Goal: Information Seeking & Learning: Check status

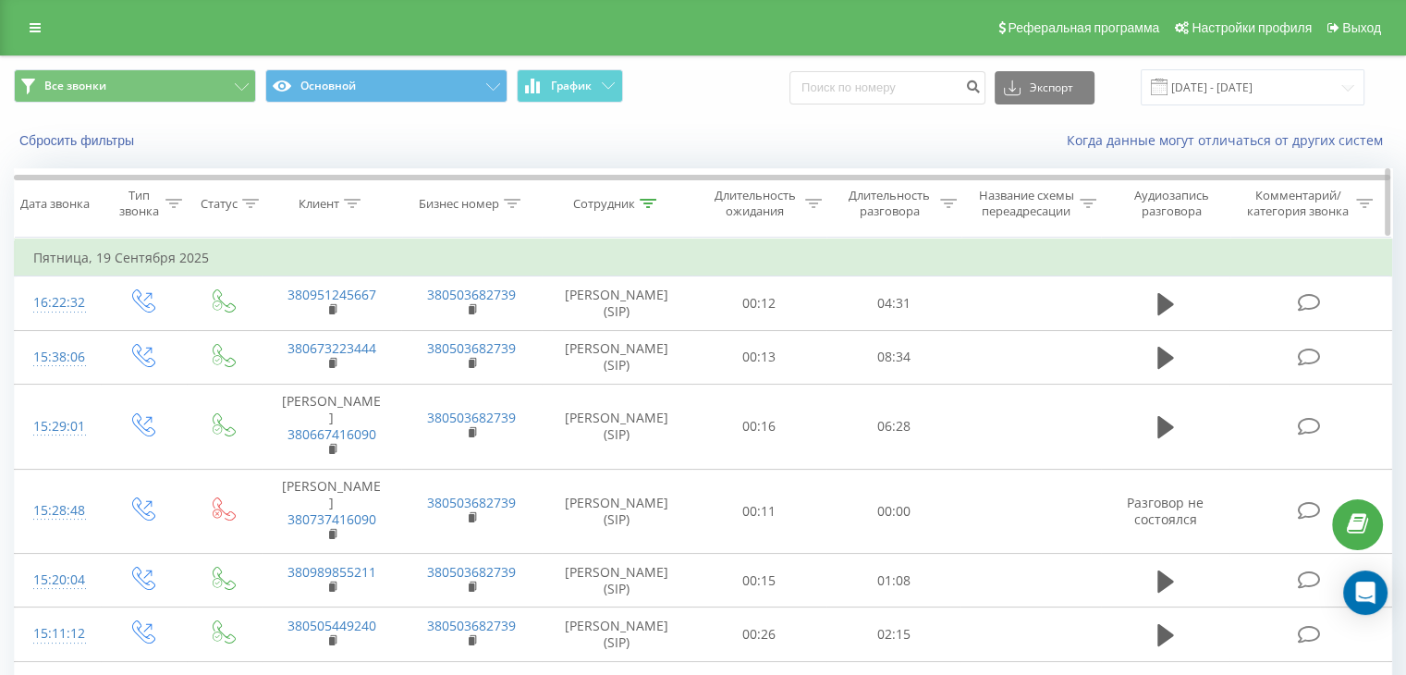
click at [647, 196] on div at bounding box center [648, 204] width 17 height 16
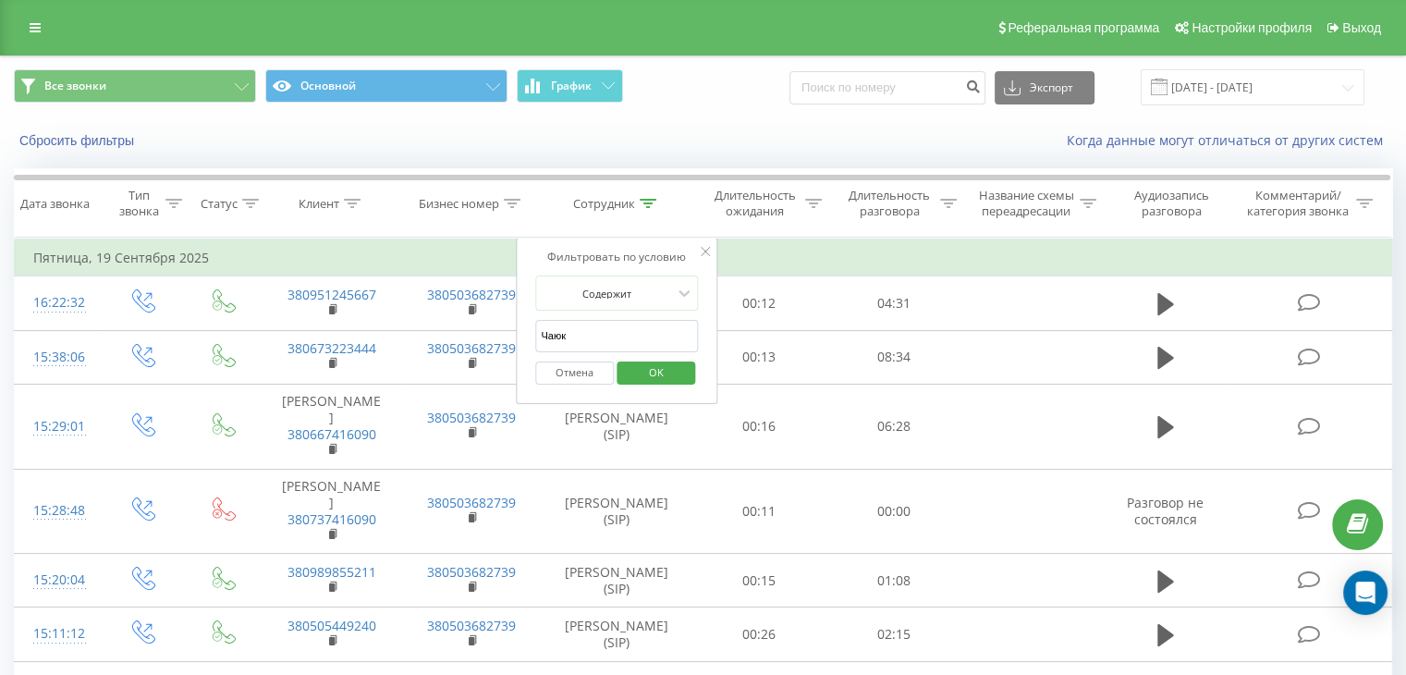
click at [625, 330] on input "Чаюк" at bounding box center [616, 336] width 163 height 32
type input "[PERSON_NAME]"
click at [656, 385] on span "OK" at bounding box center [656, 372] width 52 height 29
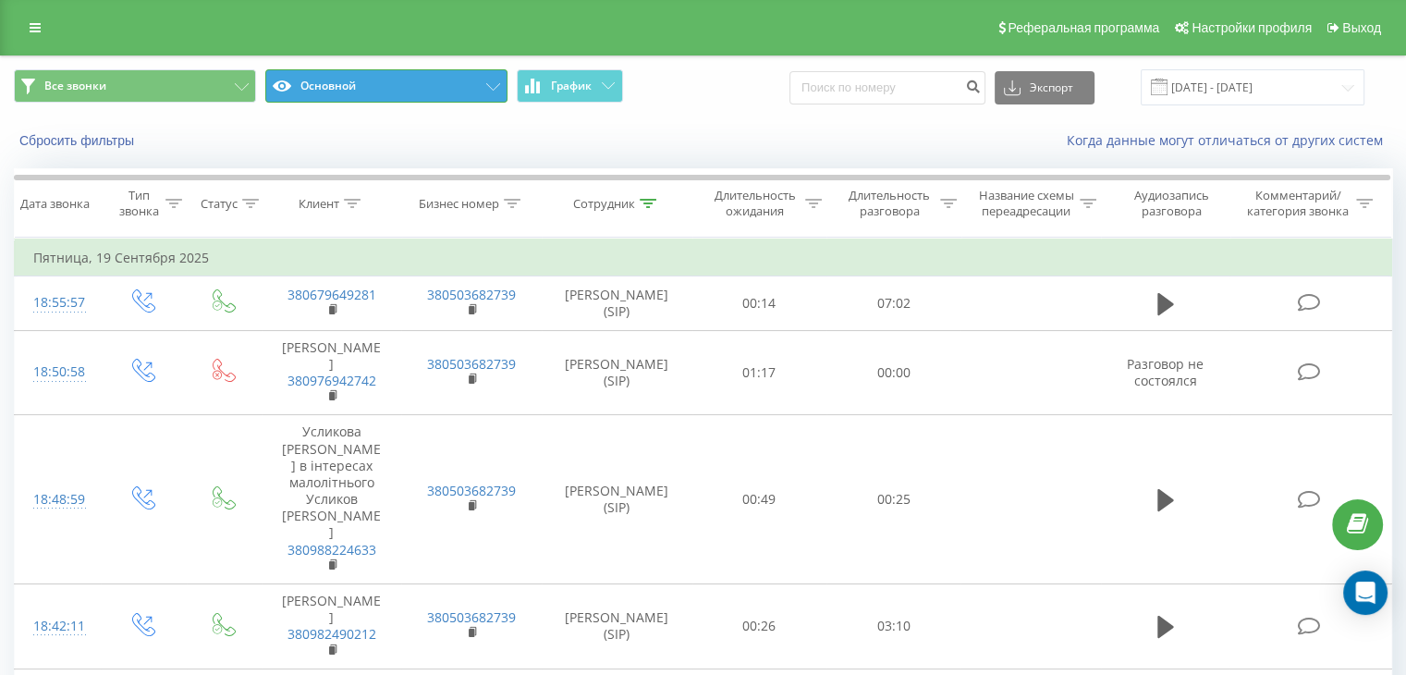
click at [491, 81] on button "Основной" at bounding box center [386, 85] width 242 height 33
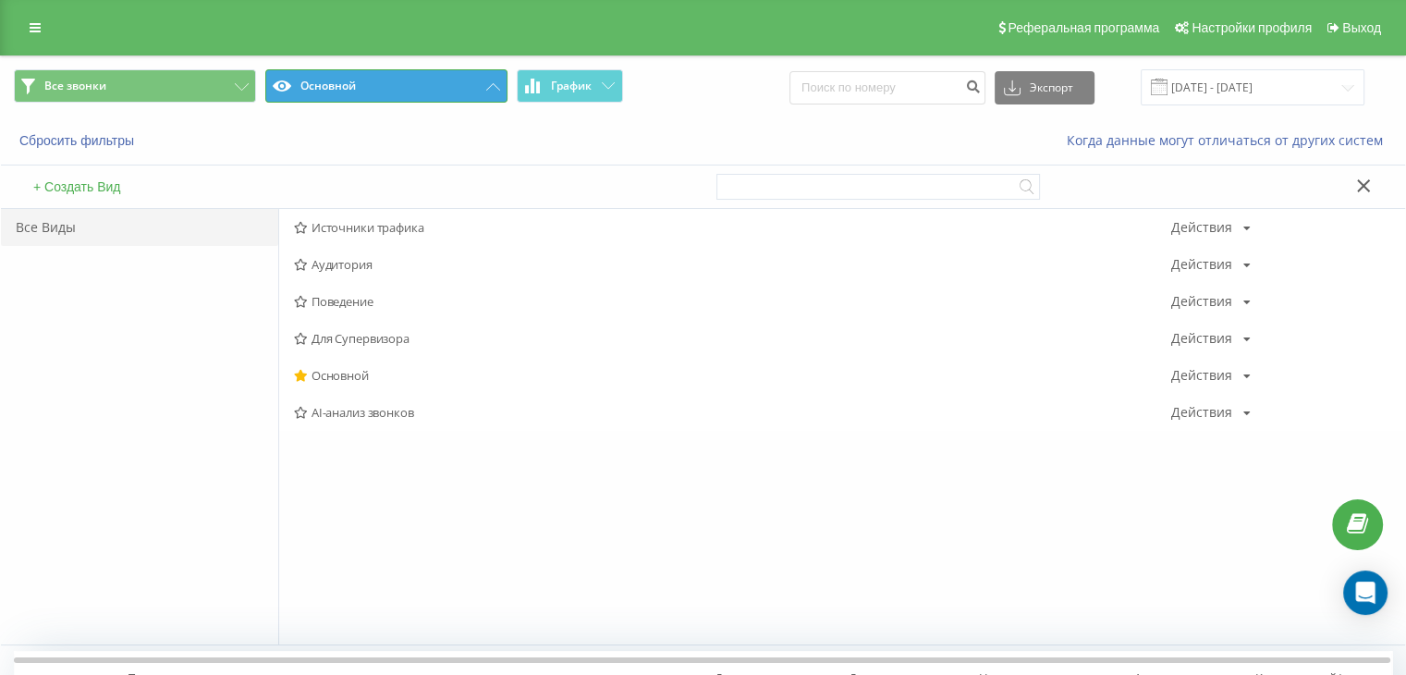
click at [501, 93] on button "Основной" at bounding box center [386, 85] width 242 height 33
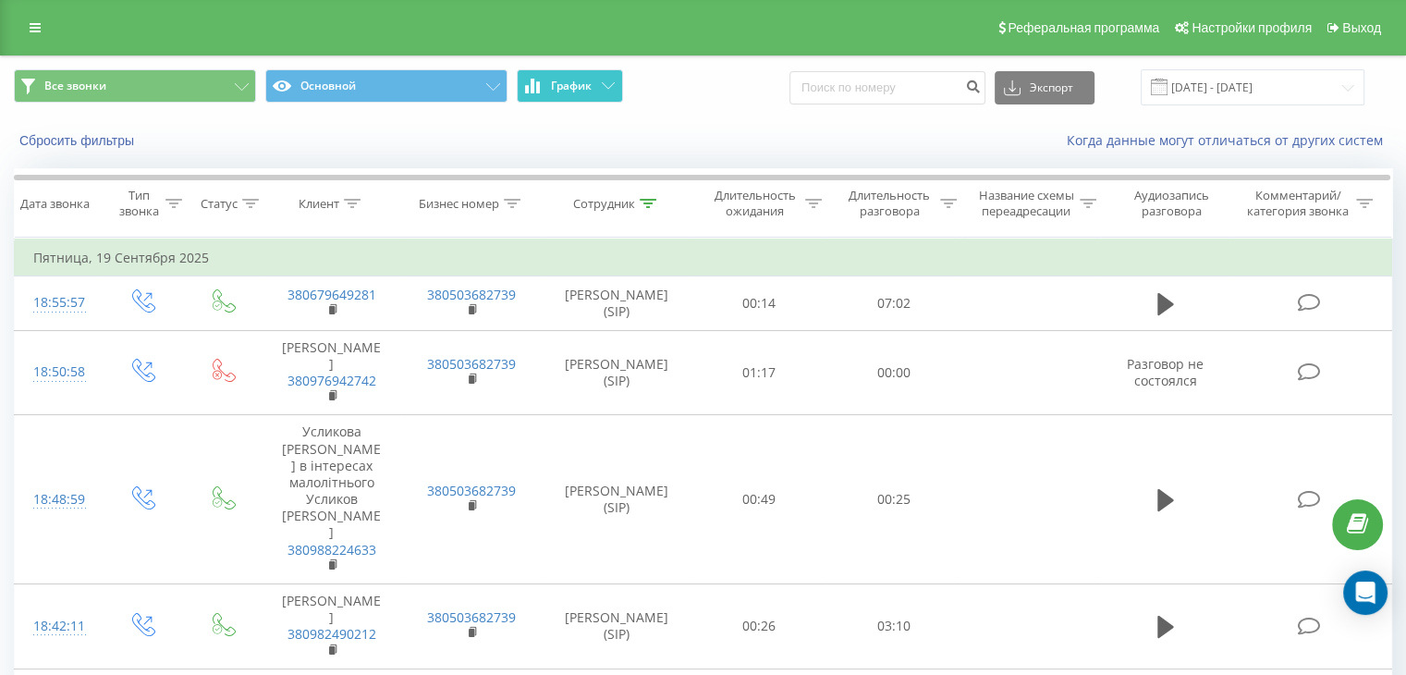
click at [601, 79] on button "График" at bounding box center [570, 85] width 106 height 33
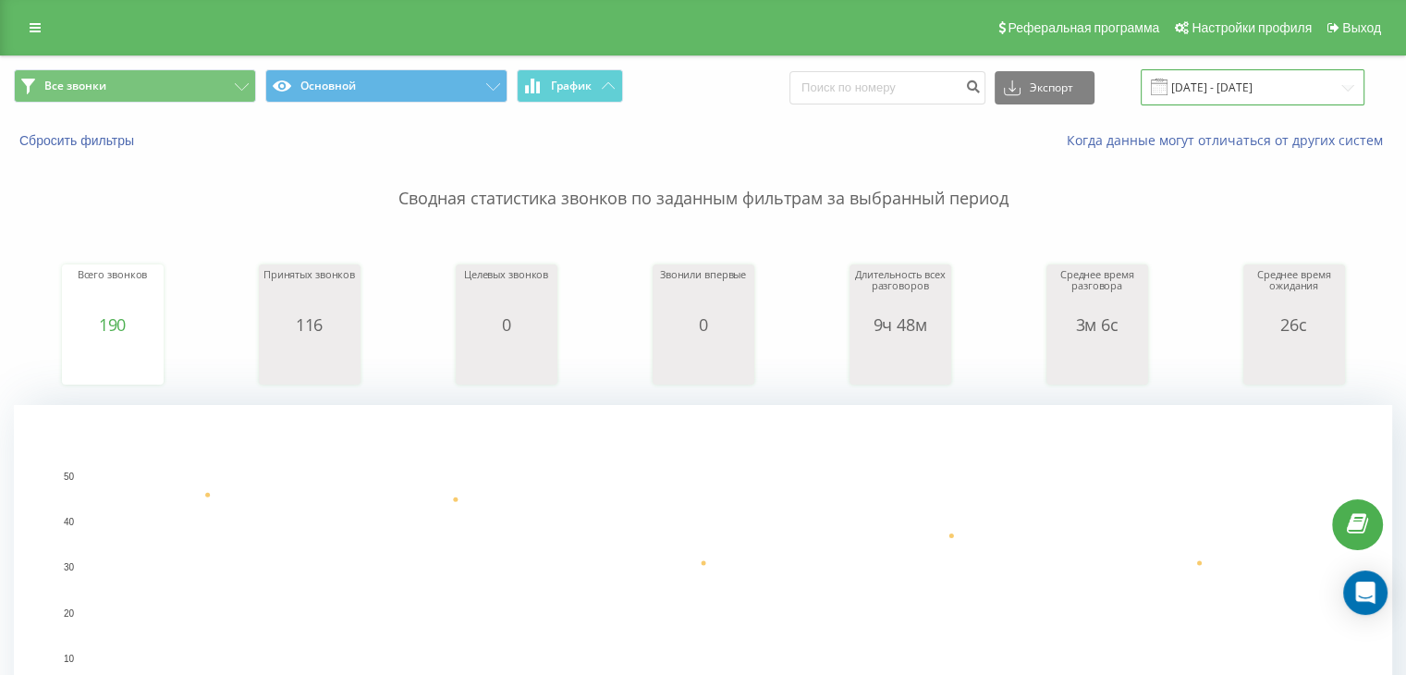
click at [1218, 98] on input "[DATE] - [DATE]" at bounding box center [1253, 87] width 224 height 36
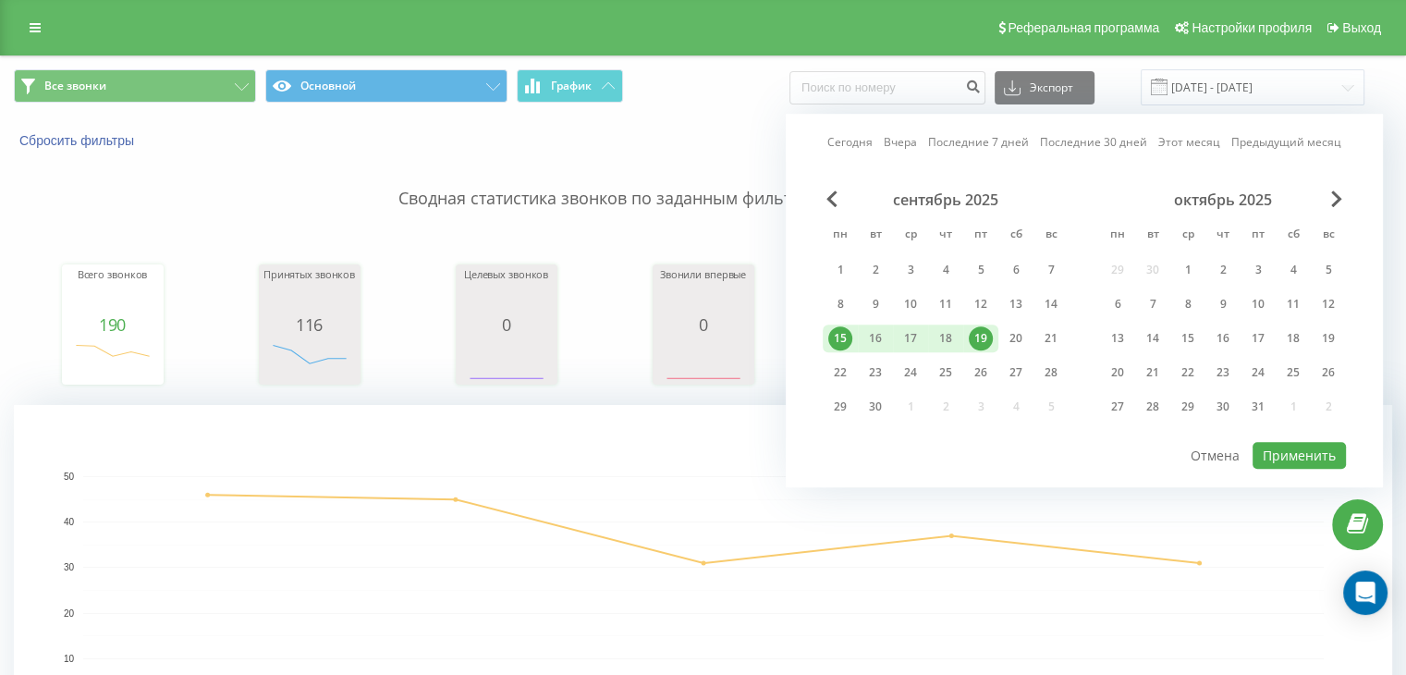
click at [984, 335] on div "19" at bounding box center [981, 338] width 24 height 24
click at [1300, 445] on button "Применить" at bounding box center [1298, 455] width 93 height 27
type input "[DATE] - [DATE]"
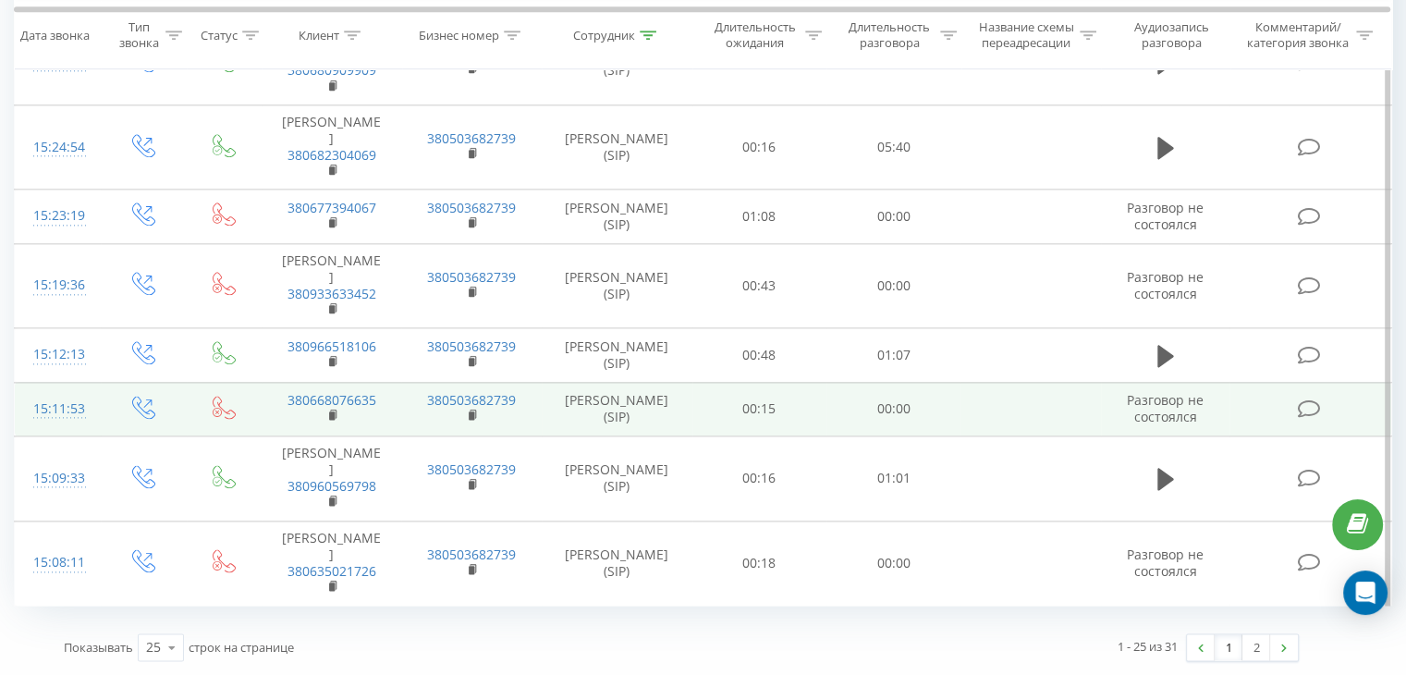
scroll to position [2352, 0]
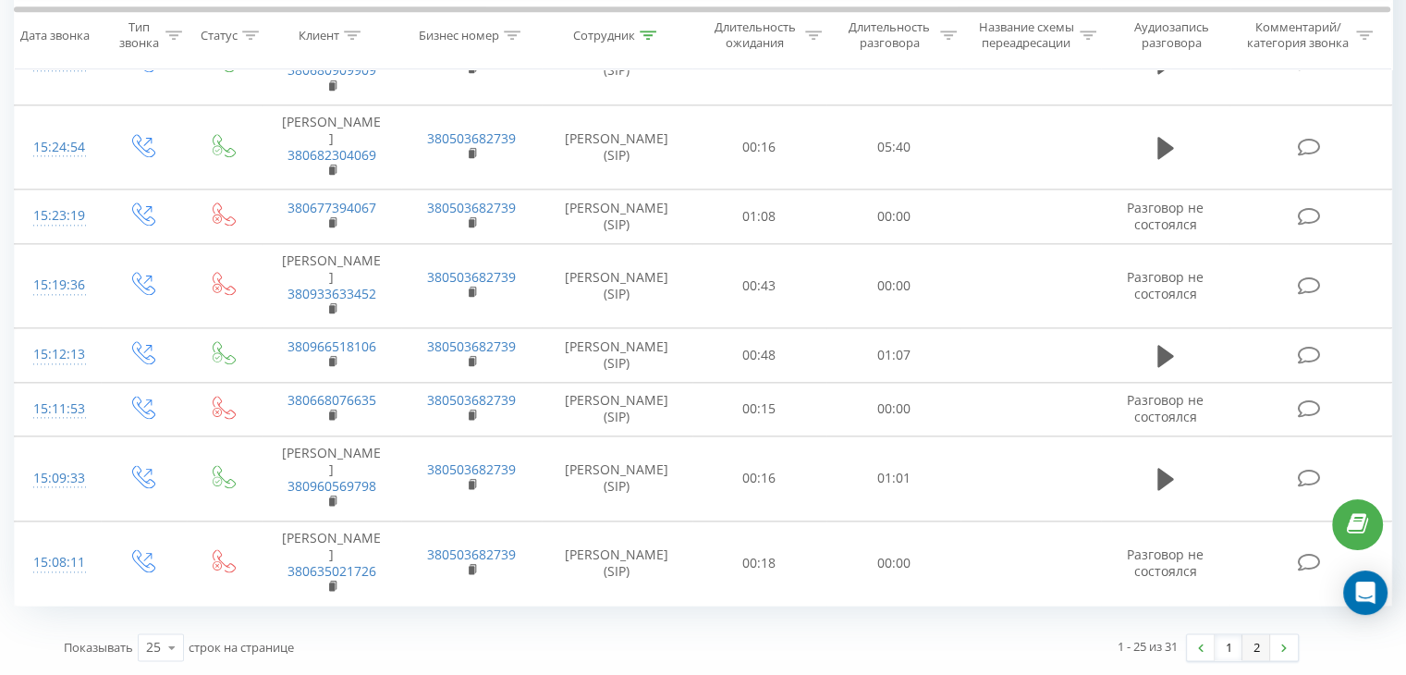
click at [1250, 645] on link "2" at bounding box center [1256, 647] width 28 height 26
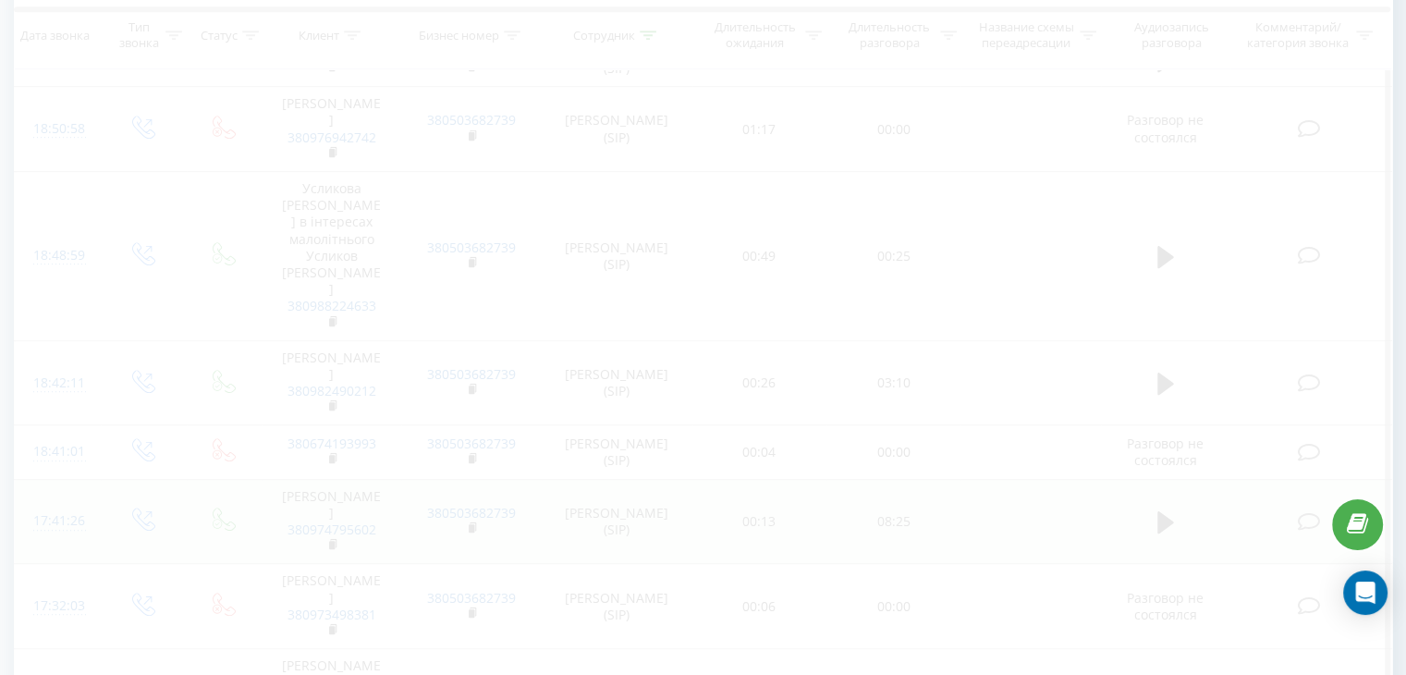
scroll to position [731, 0]
